Goal: Information Seeking & Learning: Learn about a topic

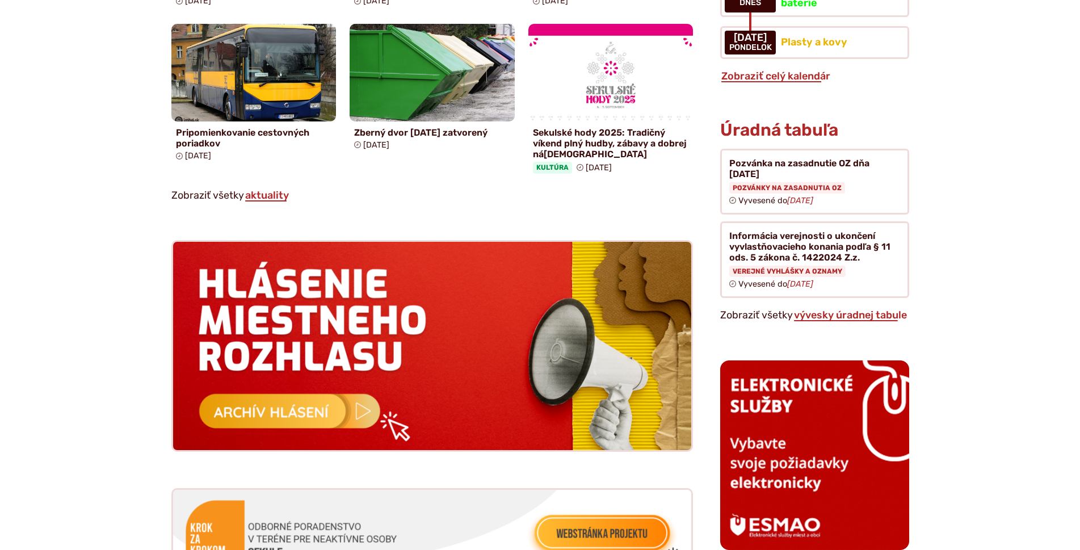
scroll to position [908, 0]
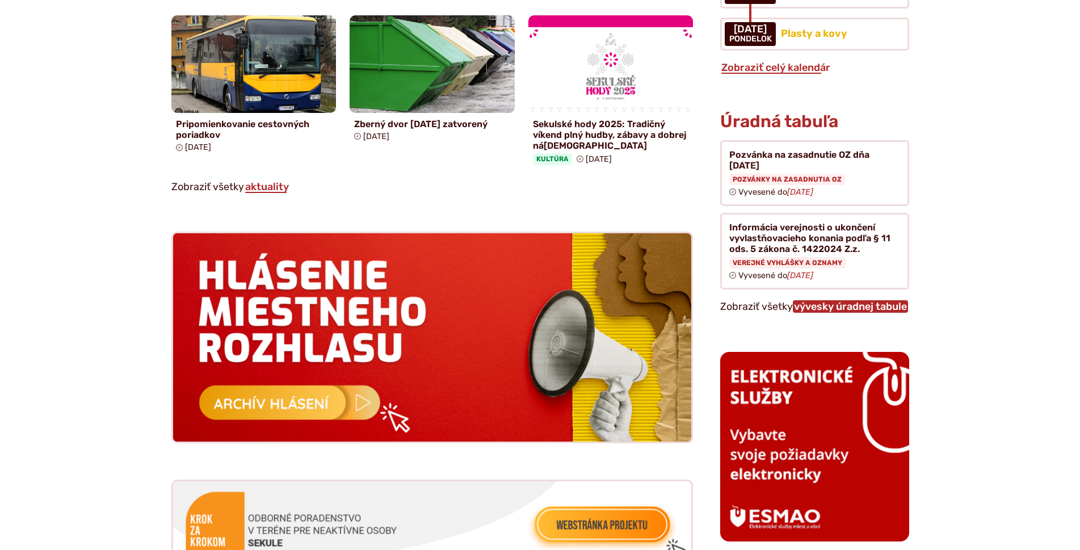
click at [839, 300] on link "vývesky úradnej tabule" at bounding box center [850, 306] width 115 height 12
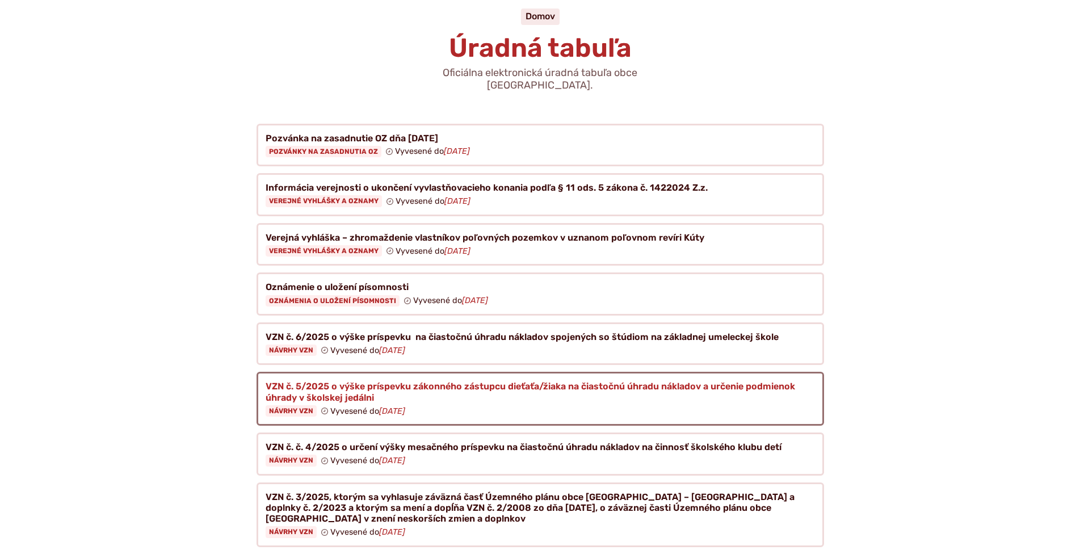
scroll to position [284, 0]
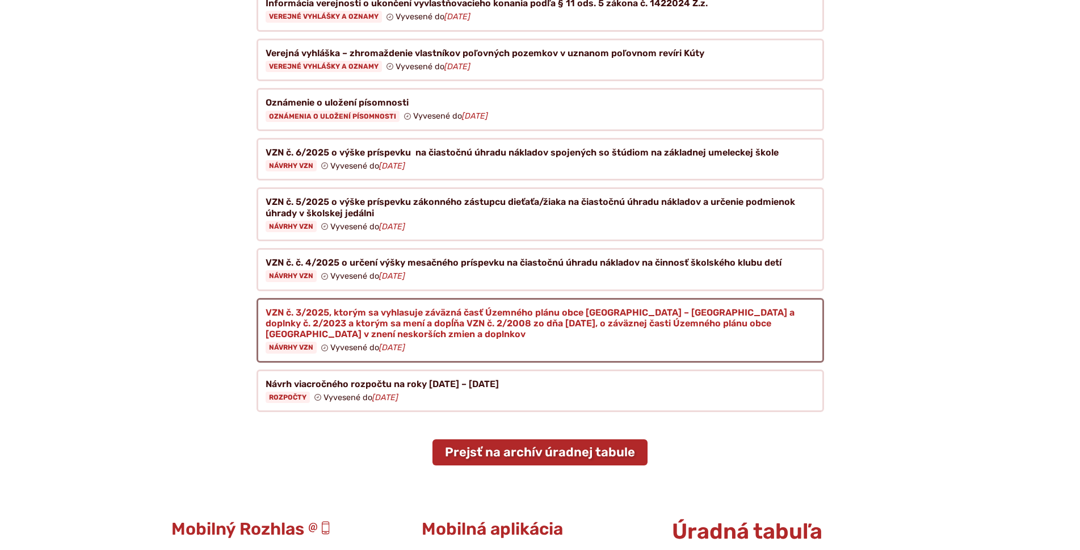
click at [623, 306] on figure at bounding box center [539, 330] width 567 height 65
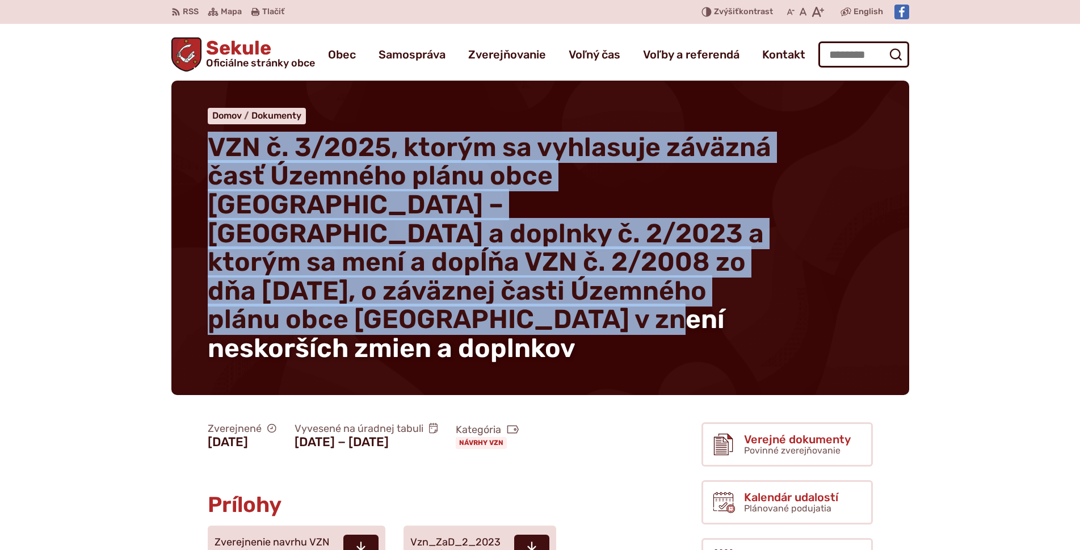
drag, startPoint x: 210, startPoint y: 142, endPoint x: 675, endPoint y: 295, distance: 488.7
click at [675, 295] on h1 "VZN č. 3/2025, ktorým sa vyhlasuje záväzná časť Územného plánu obce [GEOGRAPHIC…" at bounding box center [491, 248] width 567 height 230
copy span "VZN č. 3/2025, ktorým sa vyhlasuje záväzná časť Územného plánu obce [GEOGRAPHIC…"
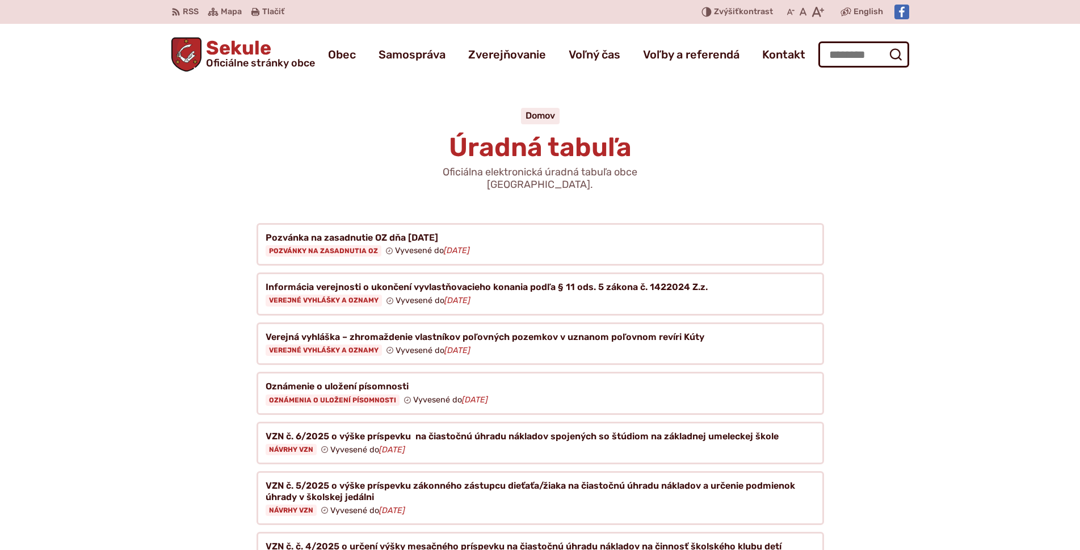
scroll to position [284, 0]
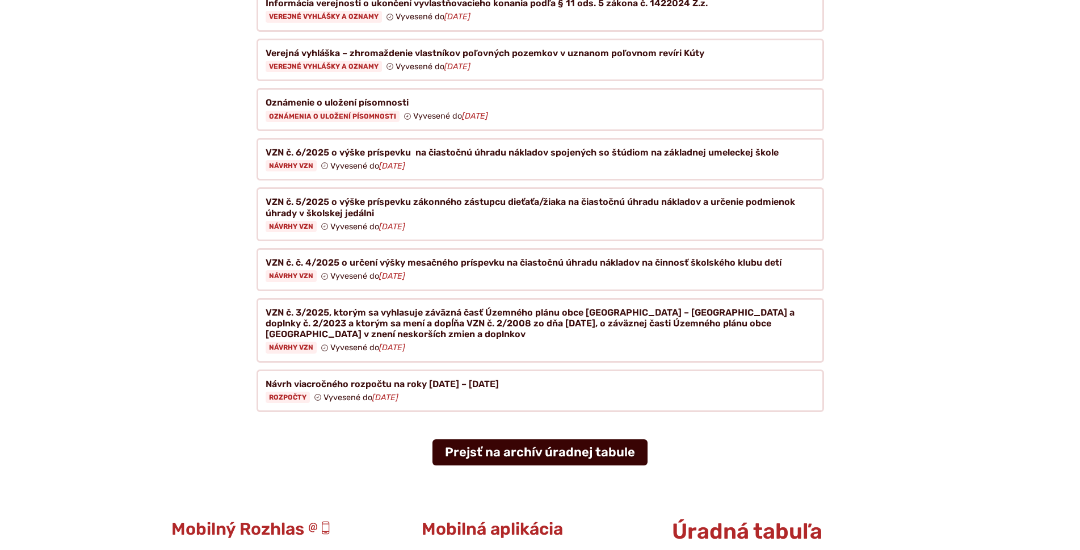
click at [532, 439] on link "Prejsť na archív úradnej tabule" at bounding box center [539, 452] width 215 height 26
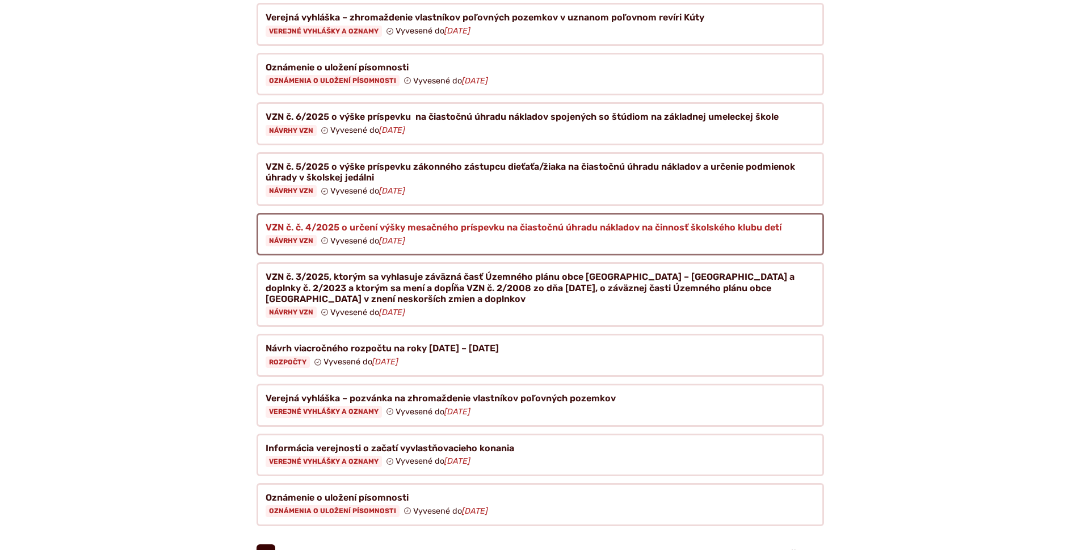
scroll to position [454, 0]
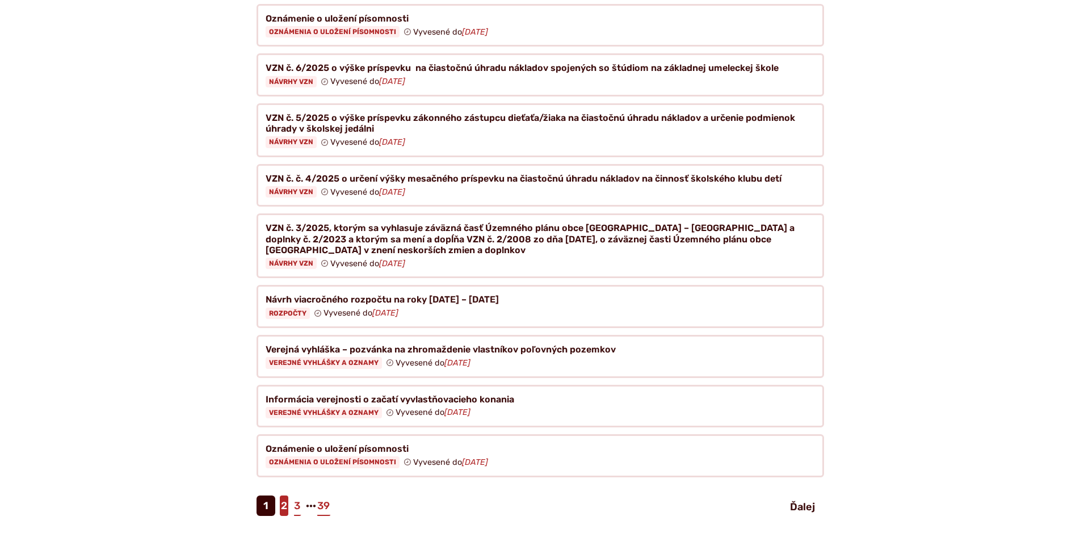
click at [285, 495] on link "2" at bounding box center [284, 505] width 9 height 20
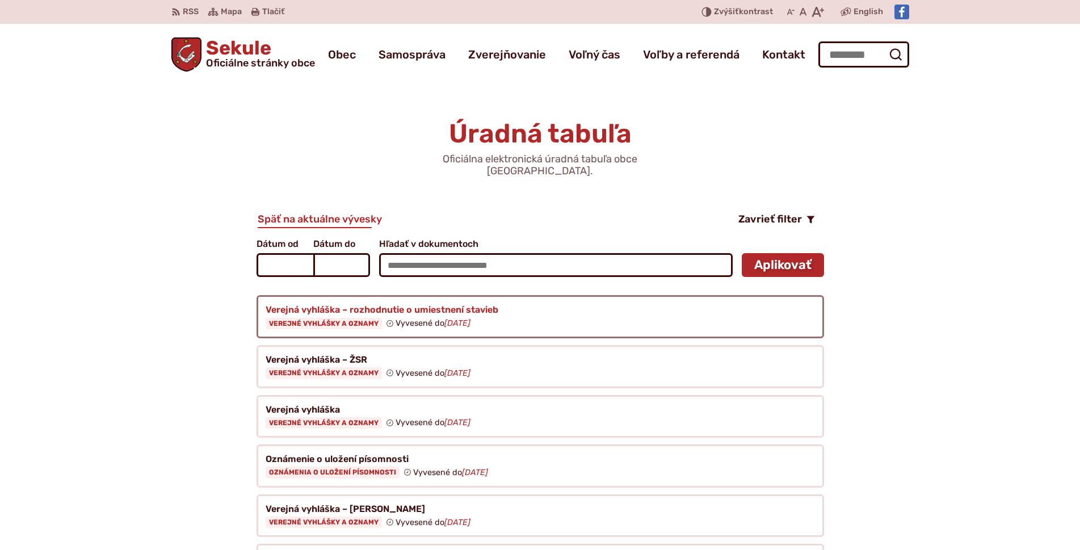
click at [418, 311] on figure at bounding box center [539, 316] width 567 height 43
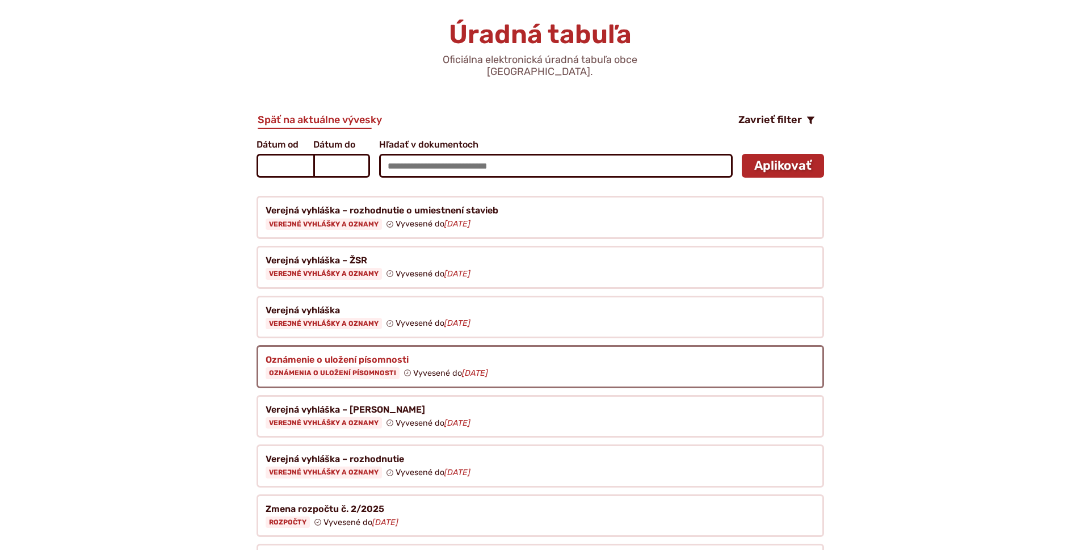
scroll to position [113, 0]
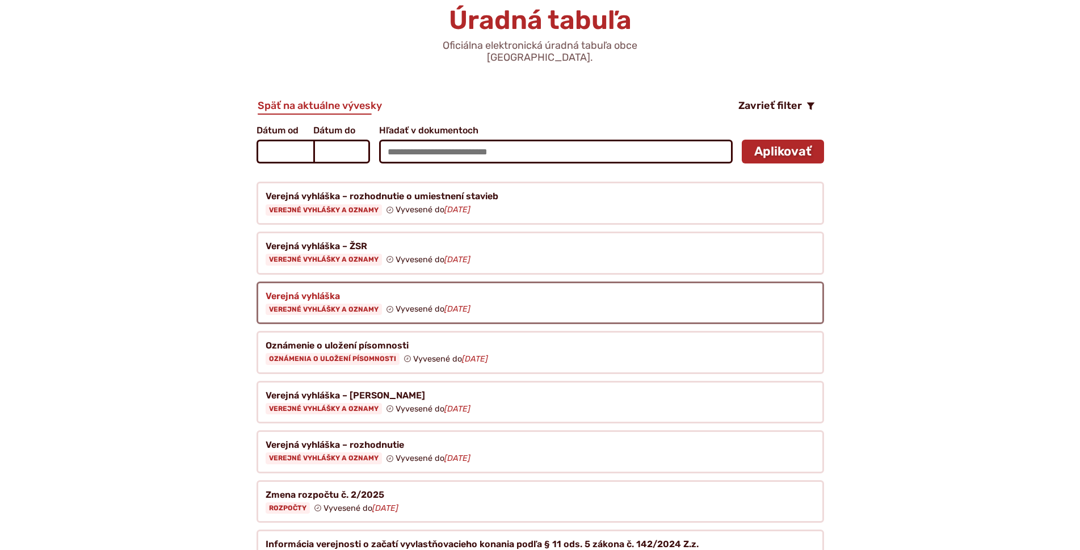
click at [428, 284] on figure at bounding box center [539, 302] width 567 height 43
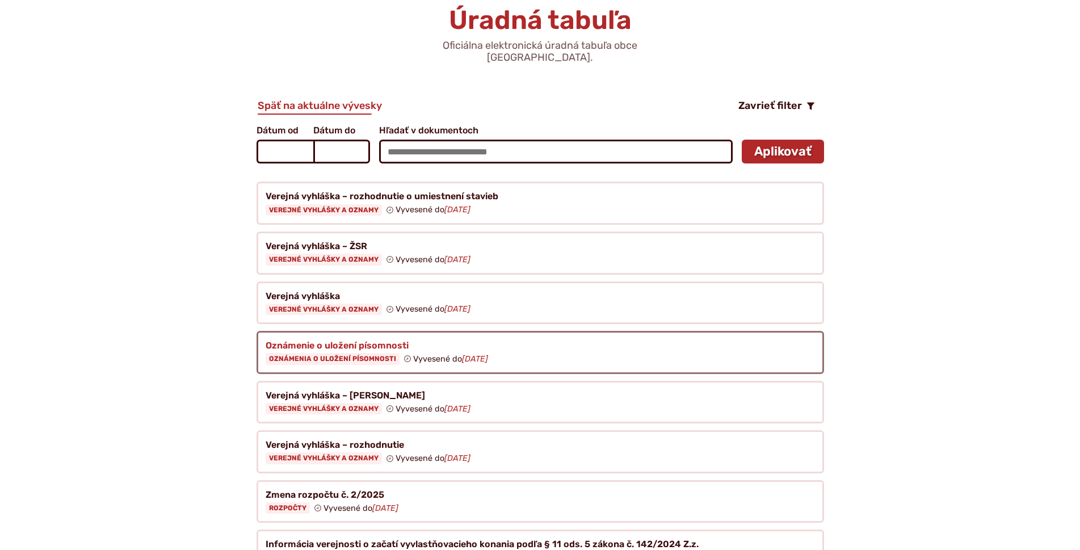
click at [376, 336] on figure at bounding box center [539, 352] width 567 height 43
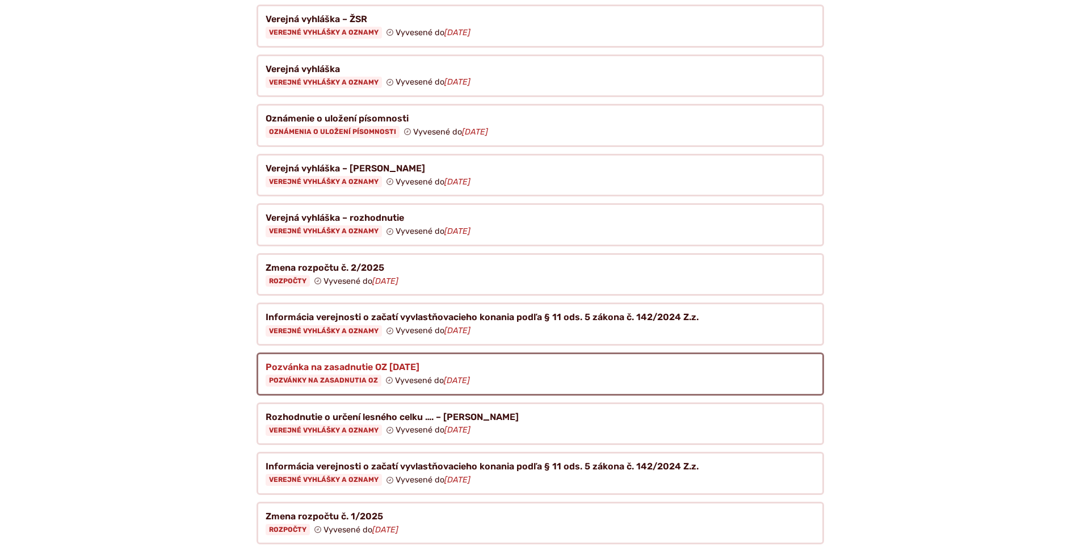
scroll to position [397, 0]
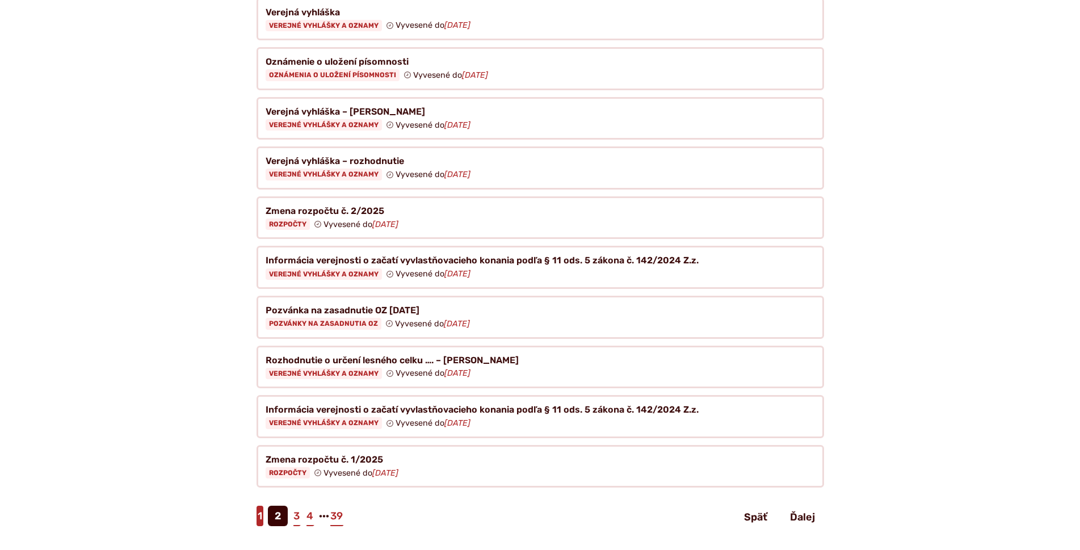
click at [256, 506] on link "1" at bounding box center [259, 515] width 7 height 20
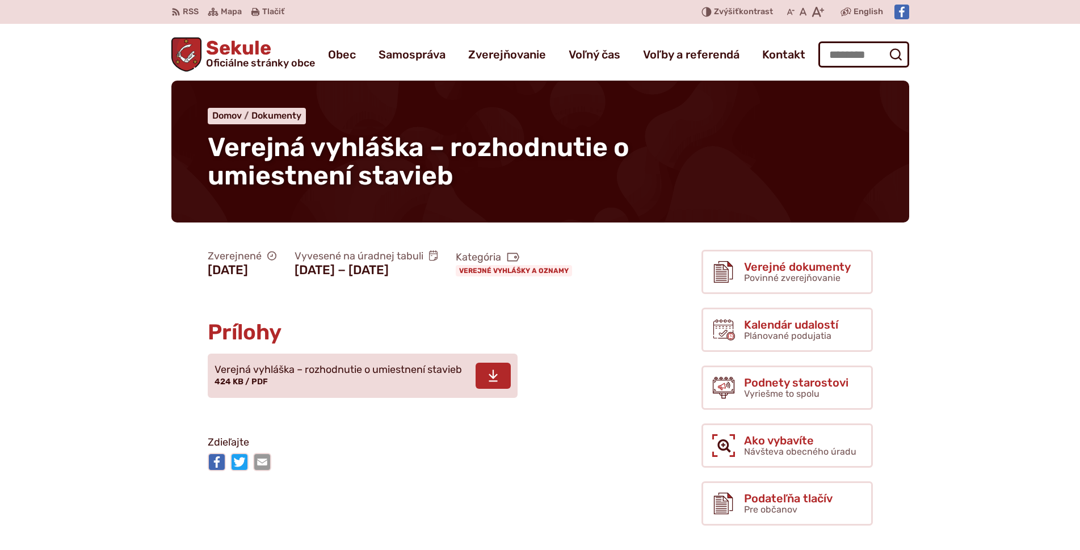
click at [338, 391] on span "Verejná vyhláška – rozhodnutie o umiestnení stavieb 424 KB / PDF" at bounding box center [337, 376] width 247 height 32
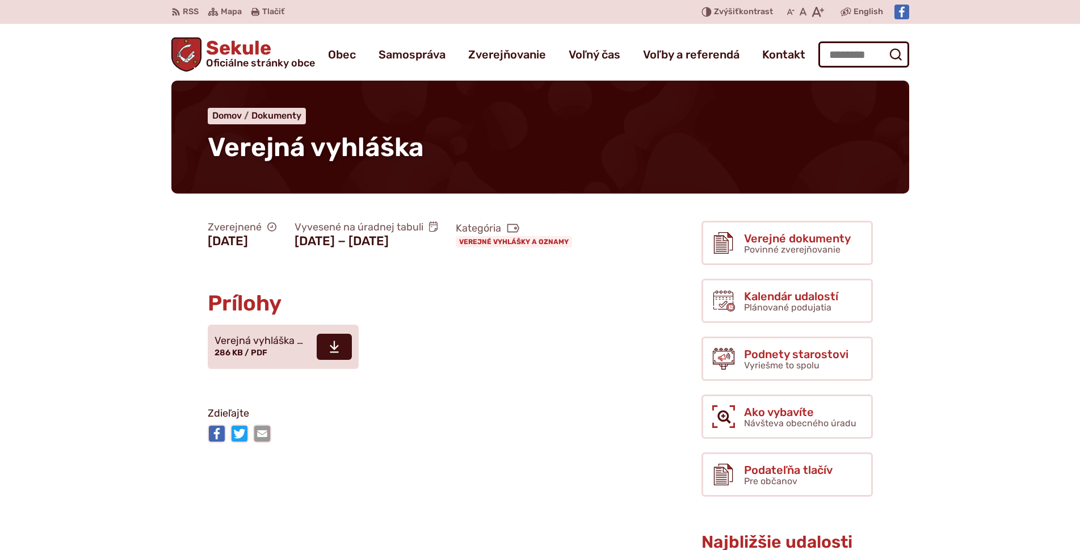
click at [270, 363] on span "Verejná vyhláška … 286 KB / PDF" at bounding box center [258, 347] width 89 height 32
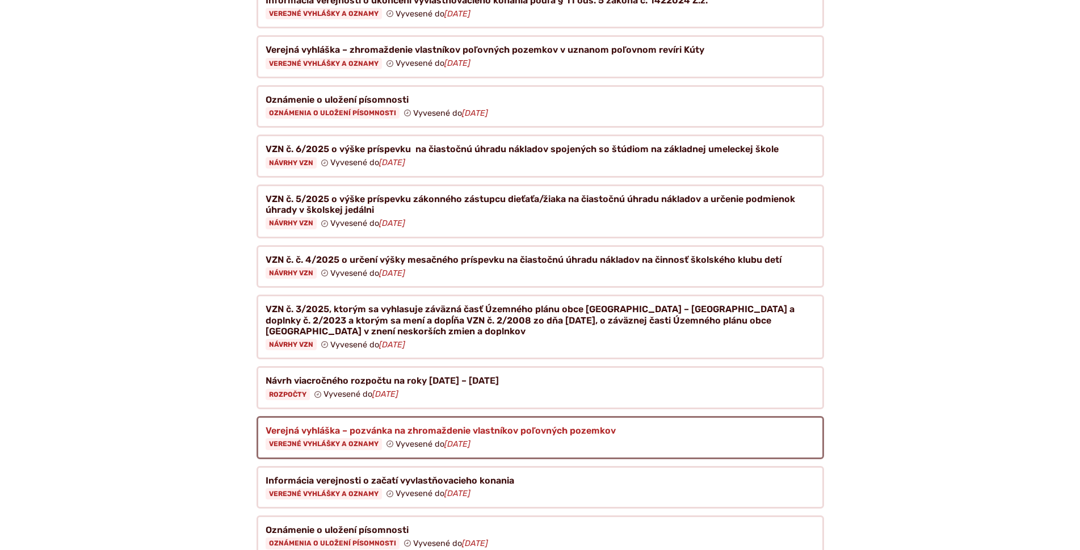
scroll to position [397, 0]
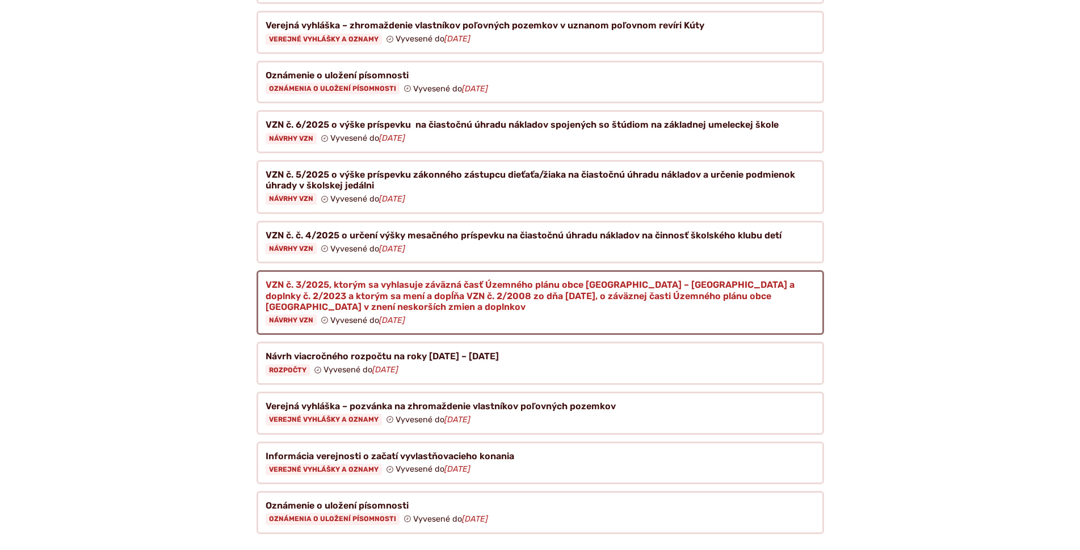
click at [426, 281] on figure at bounding box center [539, 302] width 567 height 65
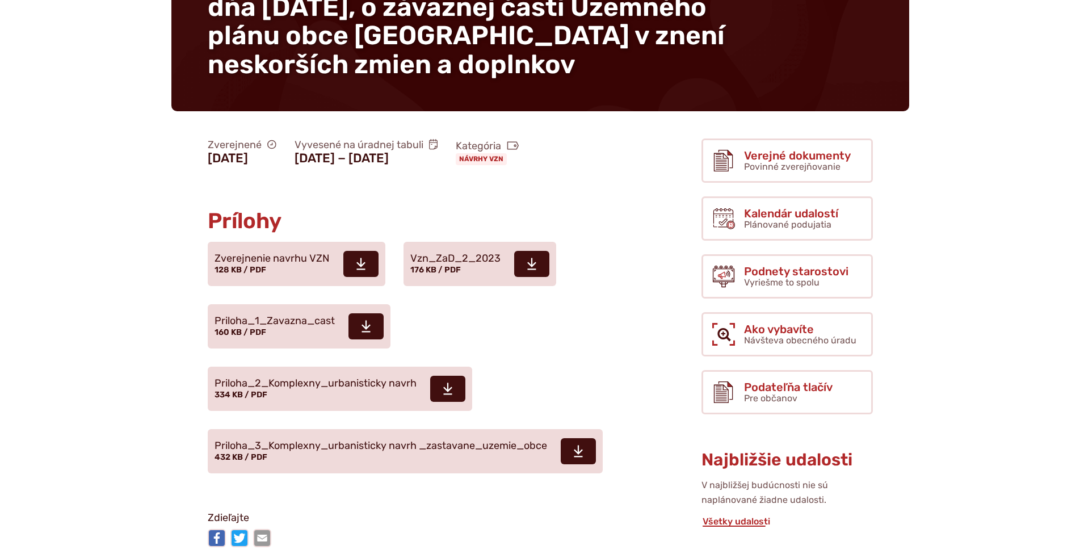
scroll to position [284, 0]
click at [305, 248] on span "Zverejnenie navrhu VZN 128 KB / PDF" at bounding box center [271, 264] width 115 height 32
click at [303, 253] on span "Zverejnenie navrhu VZN" at bounding box center [271, 258] width 115 height 11
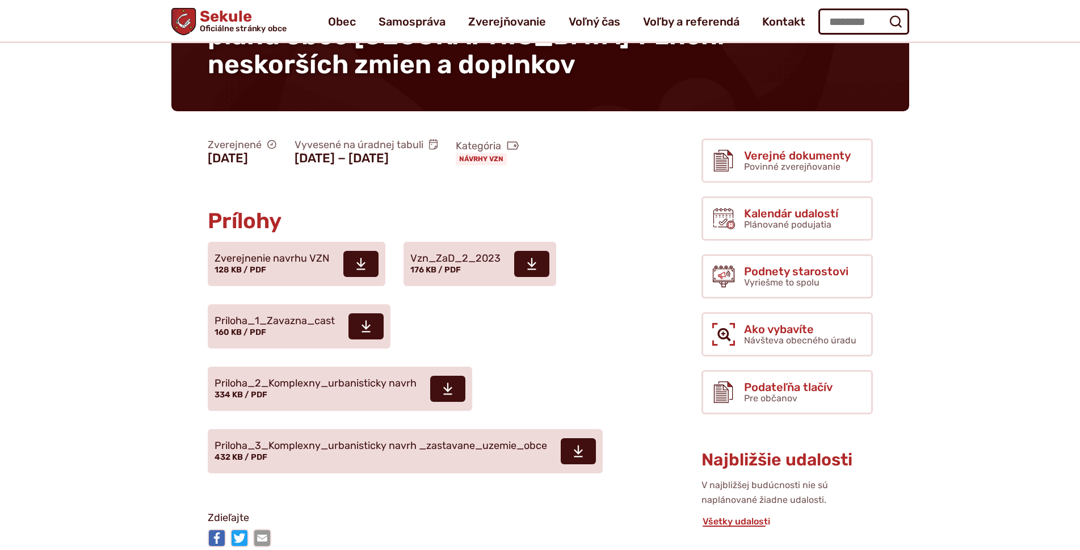
scroll to position [57, 0]
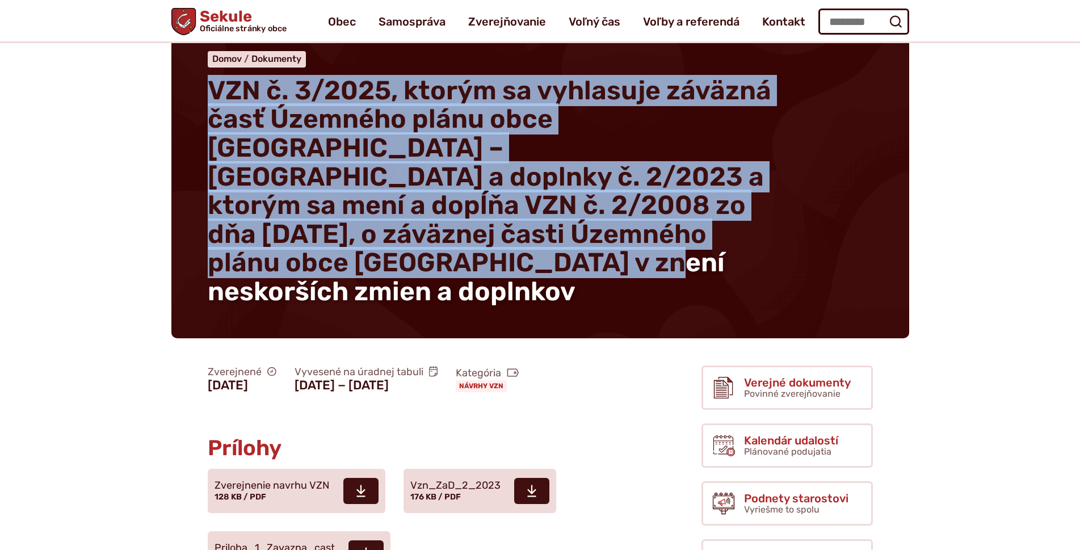
drag, startPoint x: 210, startPoint y: 90, endPoint x: 672, endPoint y: 237, distance: 484.8
click at [672, 237] on h1 "VZN č. 3/2025, ktorým sa vyhlasuje záväzná časť Územného plánu obce [GEOGRAPHIC…" at bounding box center [491, 192] width 567 height 230
copy span "VZN č. 3/2025, ktorým sa vyhlasuje záväzná časť Územného plánu obce [GEOGRAPHIC…"
